Goal: Task Accomplishment & Management: Use online tool/utility

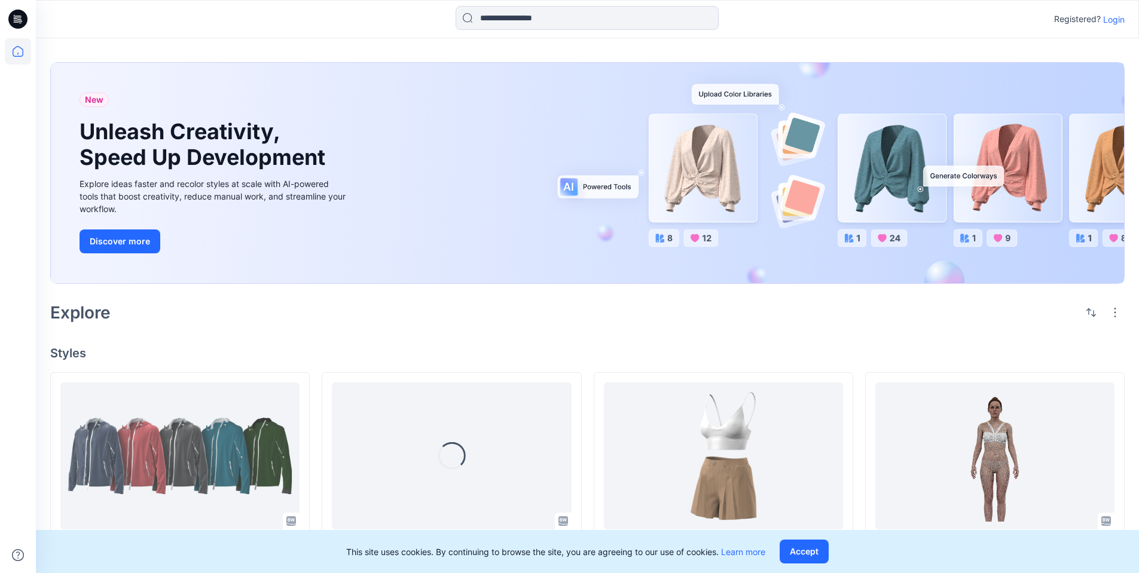
click at [1114, 21] on p "Login" at bounding box center [1114, 19] width 22 height 13
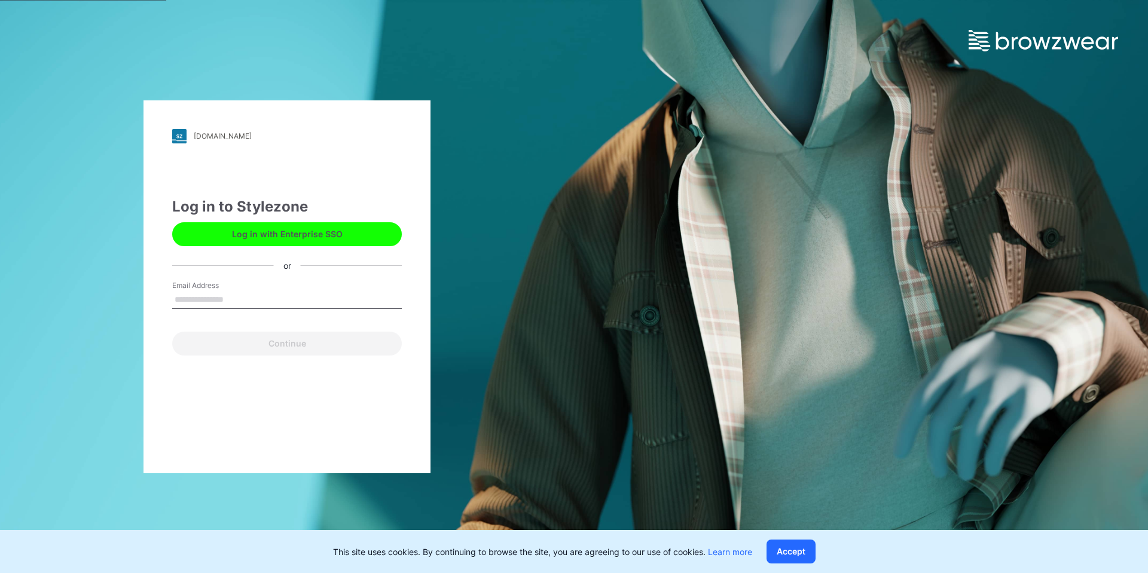
click at [222, 304] on input "Email Address" at bounding box center [287, 300] width 230 height 18
type input "**********"
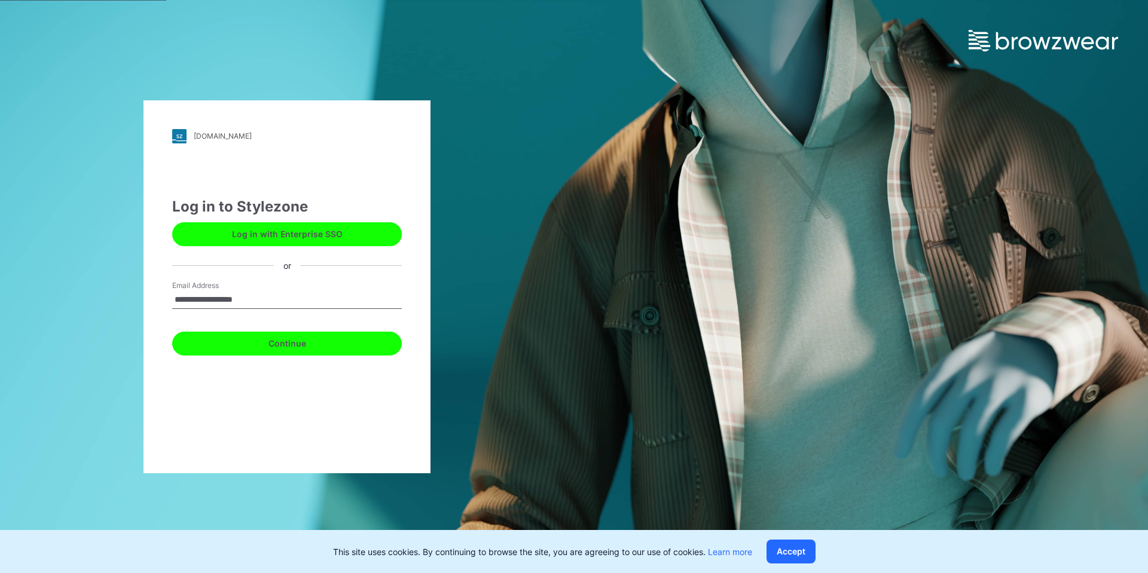
click at [254, 348] on button "Continue" at bounding box center [287, 344] width 230 height 24
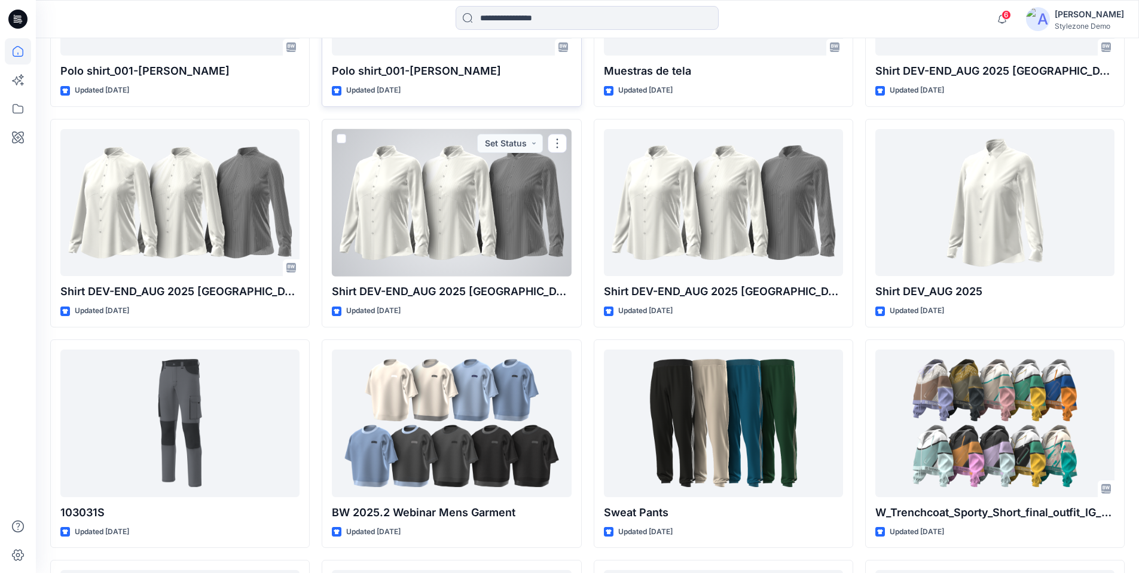
scroll to position [966, 0]
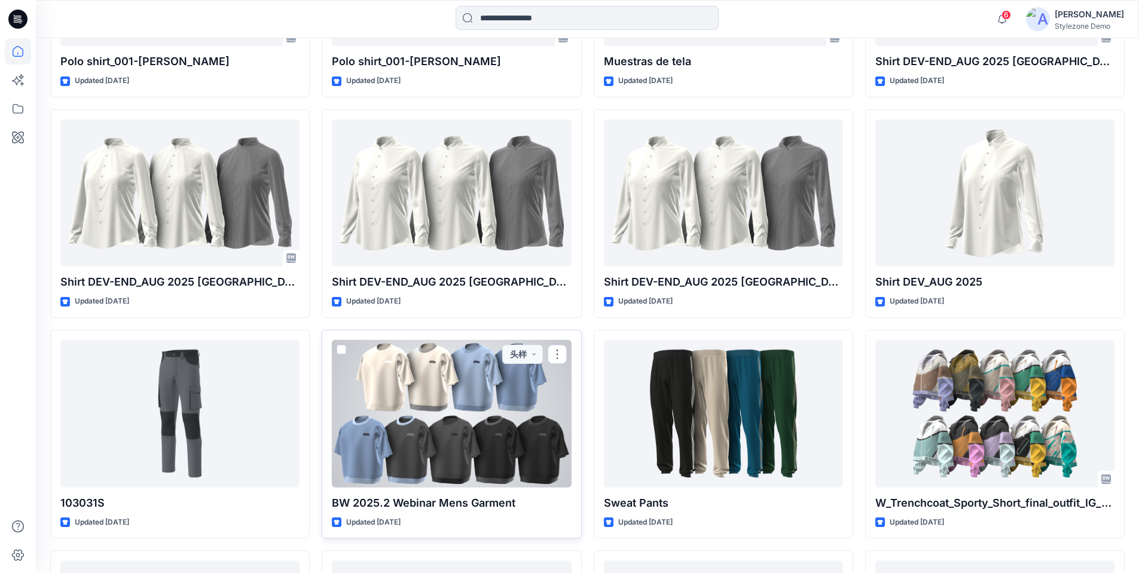
click at [441, 399] on div at bounding box center [451, 414] width 239 height 148
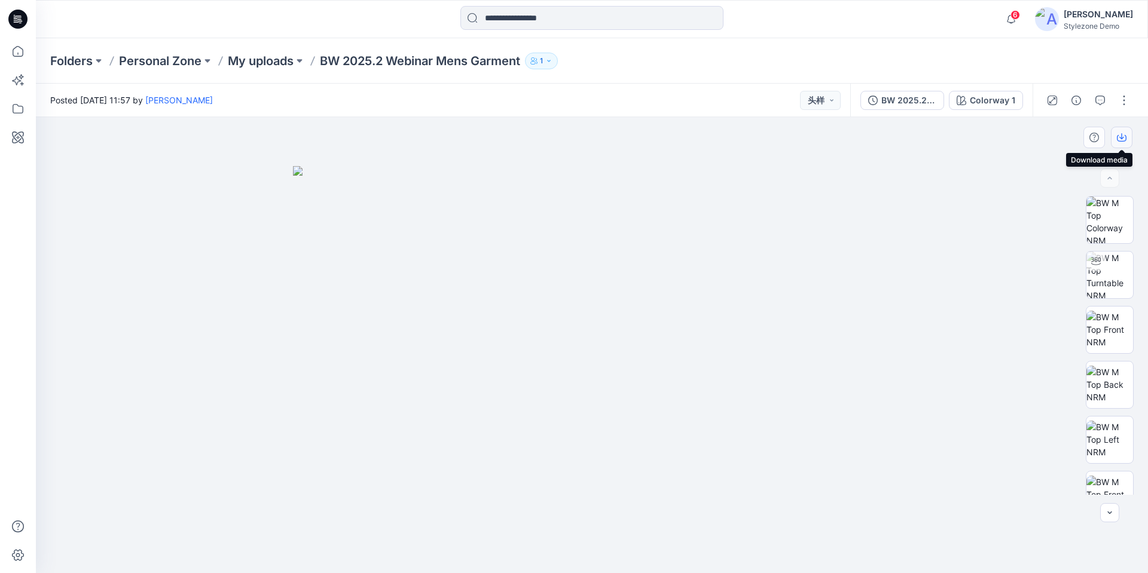
click at [1120, 140] on icon "button" at bounding box center [1122, 138] width 10 height 10
